Goal: Transaction & Acquisition: Purchase product/service

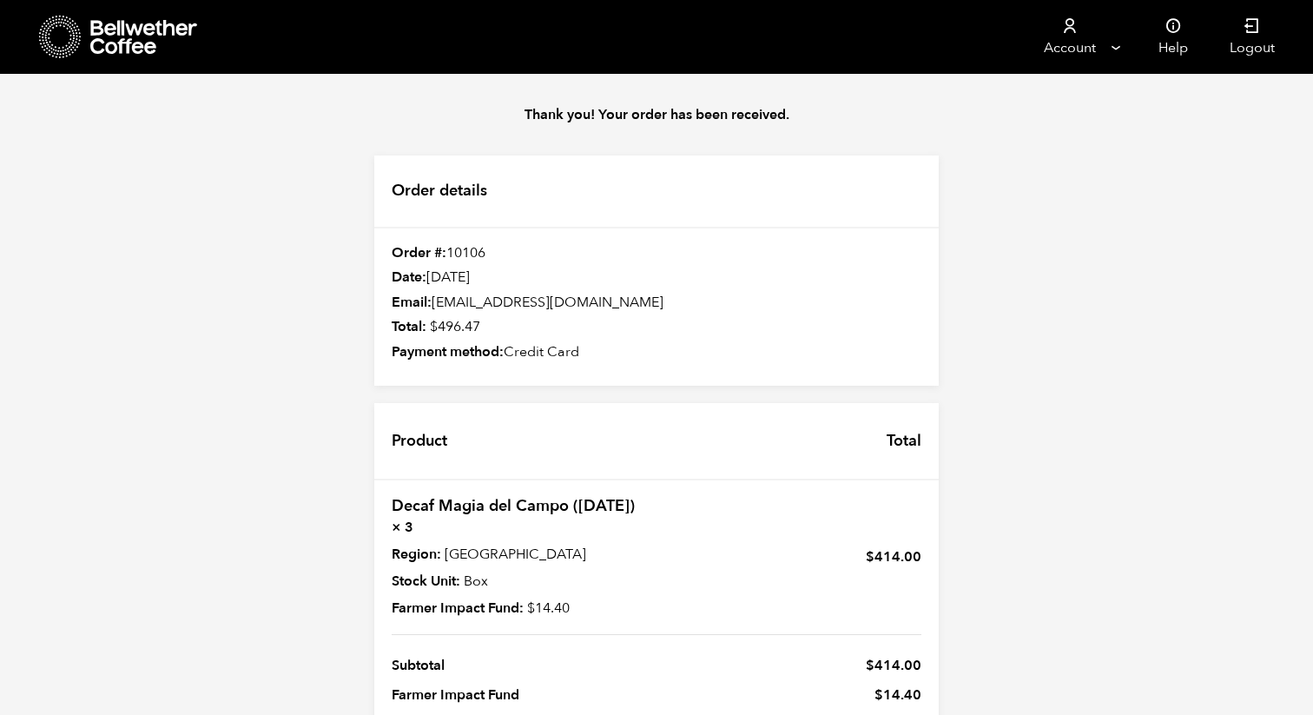
click at [116, 36] on icon at bounding box center [144, 37] width 109 height 35
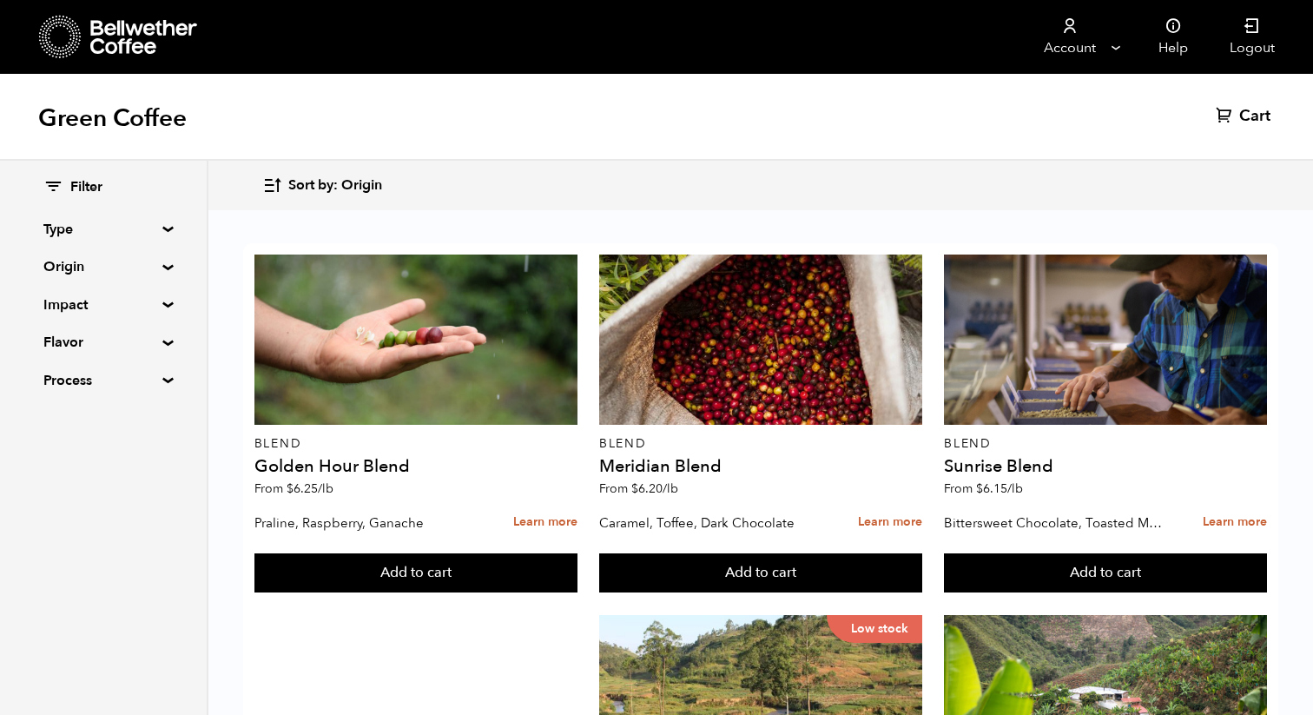
scroll to position [1424, 0]
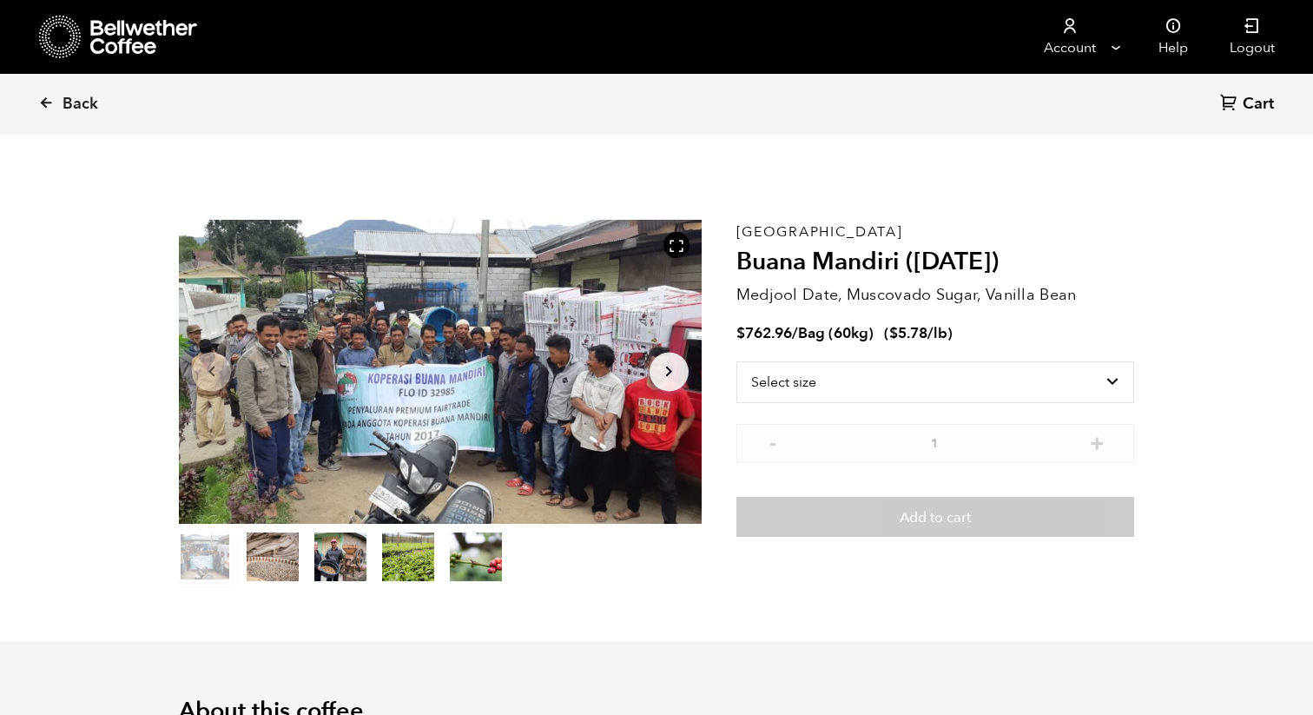
scroll to position [755, 925]
click at [53, 97] on icon at bounding box center [46, 103] width 16 height 16
